Goal: Information Seeking & Learning: Find contact information

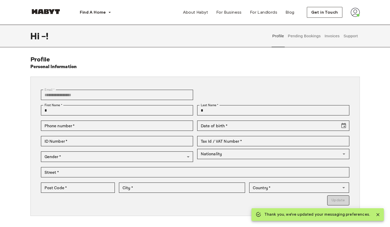
click at [343, 36] on button "Support" at bounding box center [351, 36] width 16 height 23
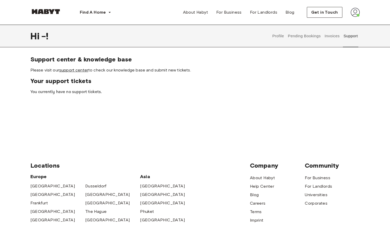
click at [71, 70] on link "support center" at bounding box center [73, 70] width 29 height 5
